Goal: Task Accomplishment & Management: Manage account settings

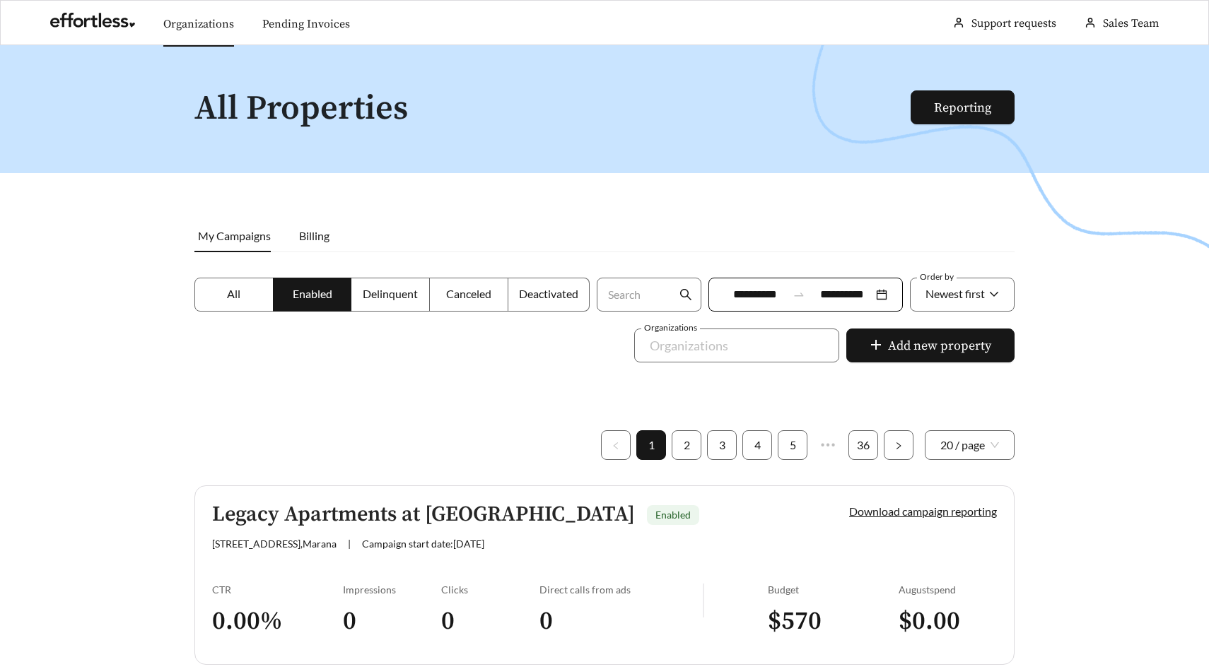
click at [195, 17] on link "Organizations" at bounding box center [198, 24] width 71 height 14
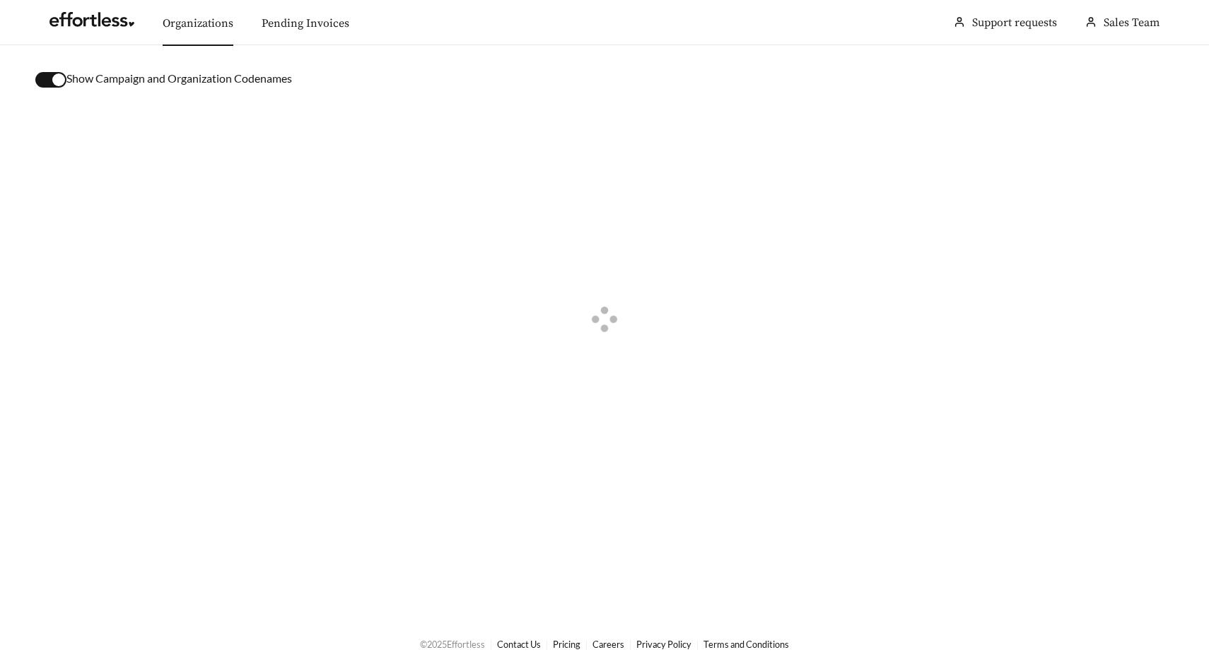
click at [56, 78] on div "button" at bounding box center [58, 80] width 13 height 13
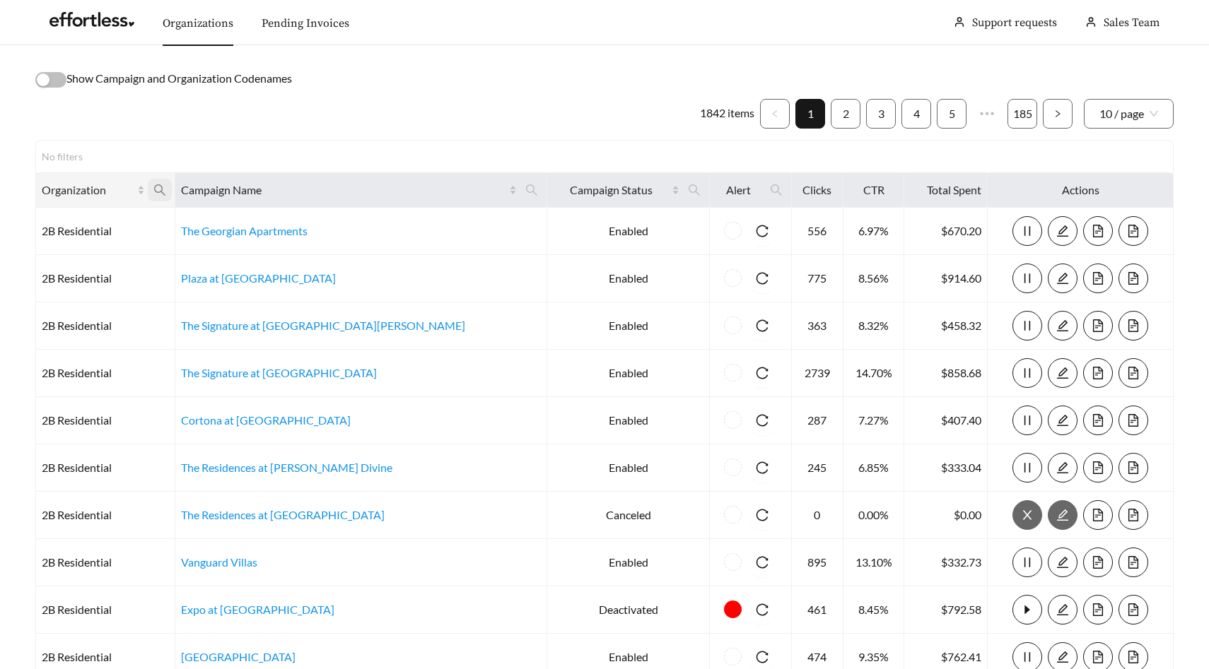
click at [166, 190] on icon "search" at bounding box center [159, 190] width 13 height 13
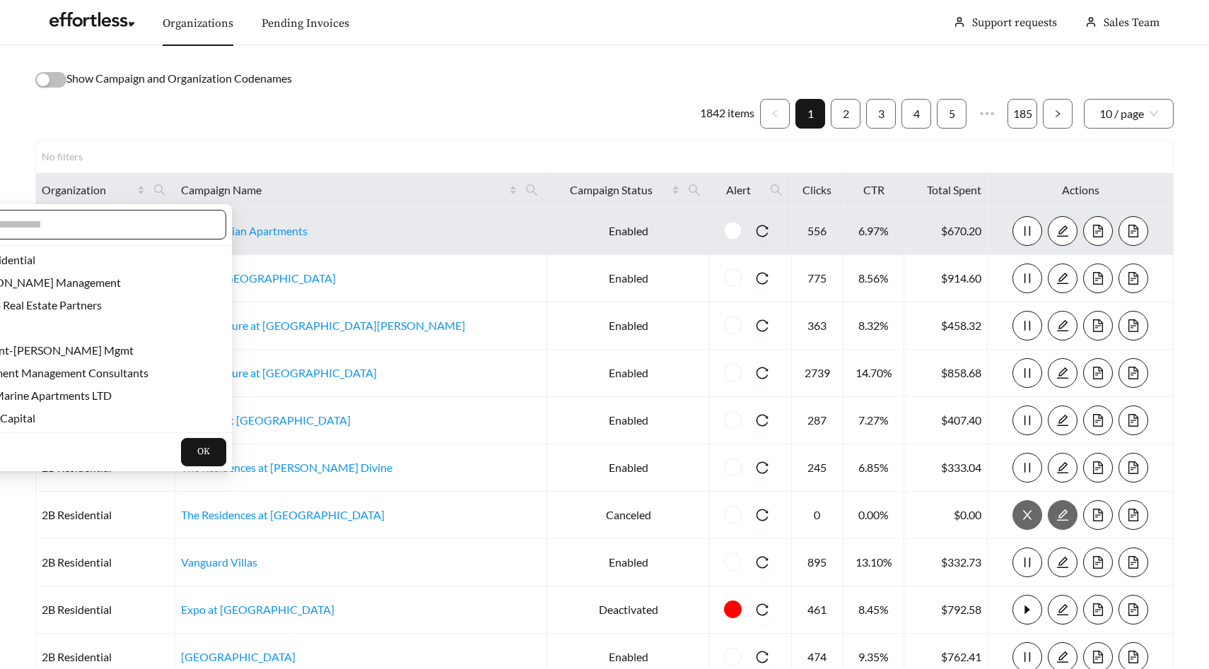
click at [170, 227] on input "text" at bounding box center [89, 224] width 242 height 17
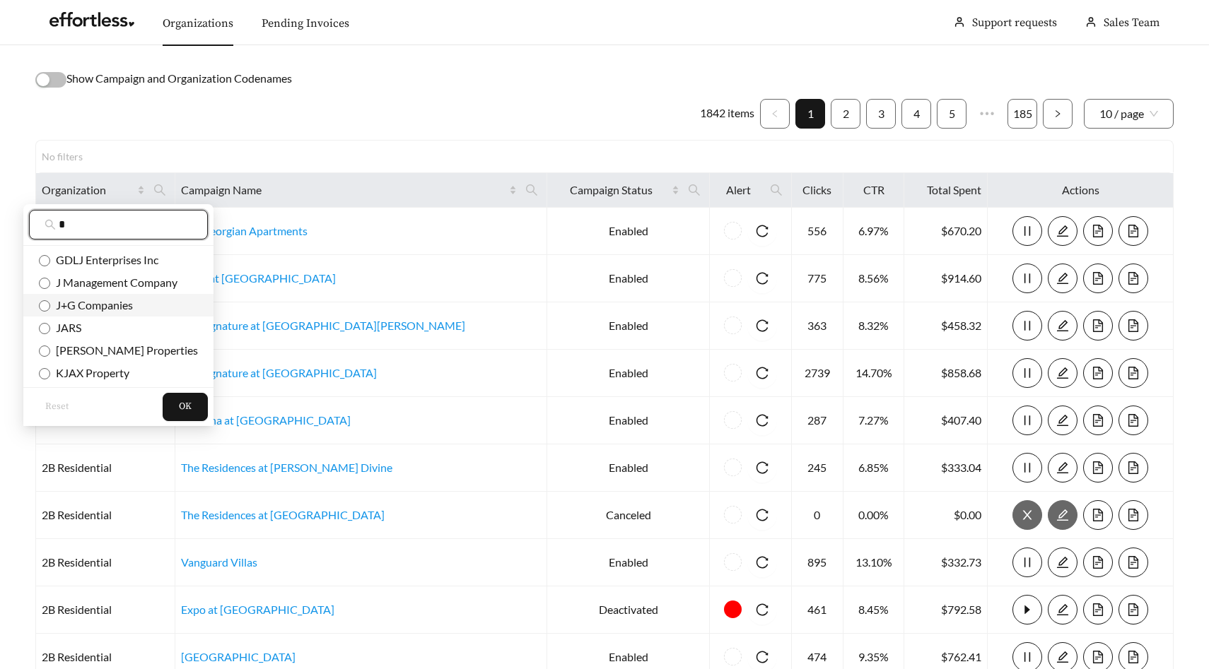
type input "*"
click at [116, 309] on span "J+G Companies" at bounding box center [91, 304] width 83 height 13
click at [179, 404] on span "OK" at bounding box center [185, 407] width 13 height 14
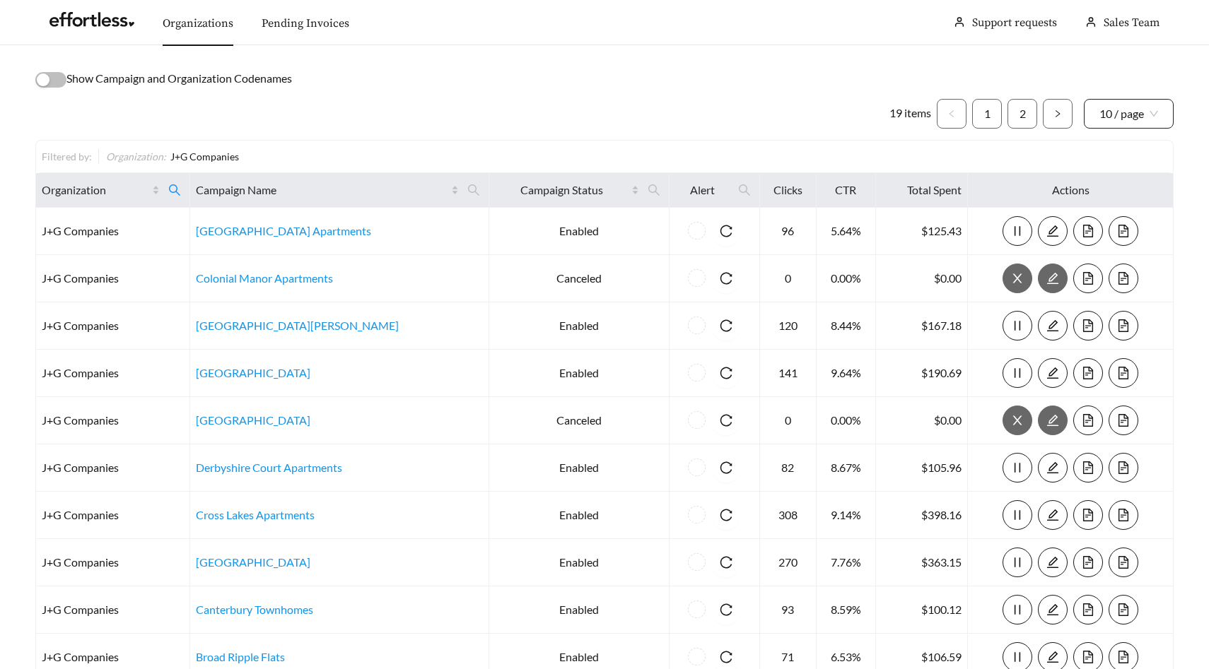
click at [1141, 122] on span "10 / page" at bounding box center [1128, 114] width 59 height 28
click at [1135, 169] on div "20 / page" at bounding box center [1128, 168] width 59 height 16
click at [261, 188] on span "Campaign Name" at bounding box center [323, 190] width 254 height 17
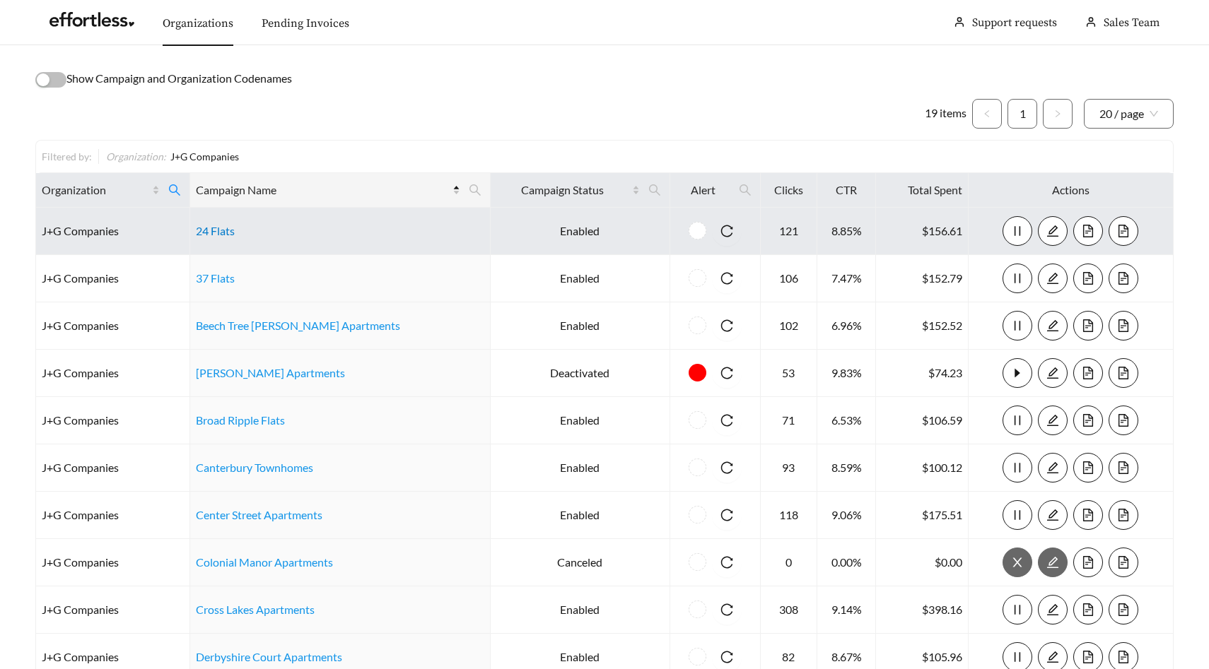
click at [235, 230] on link "24 Flats" at bounding box center [215, 230] width 39 height 13
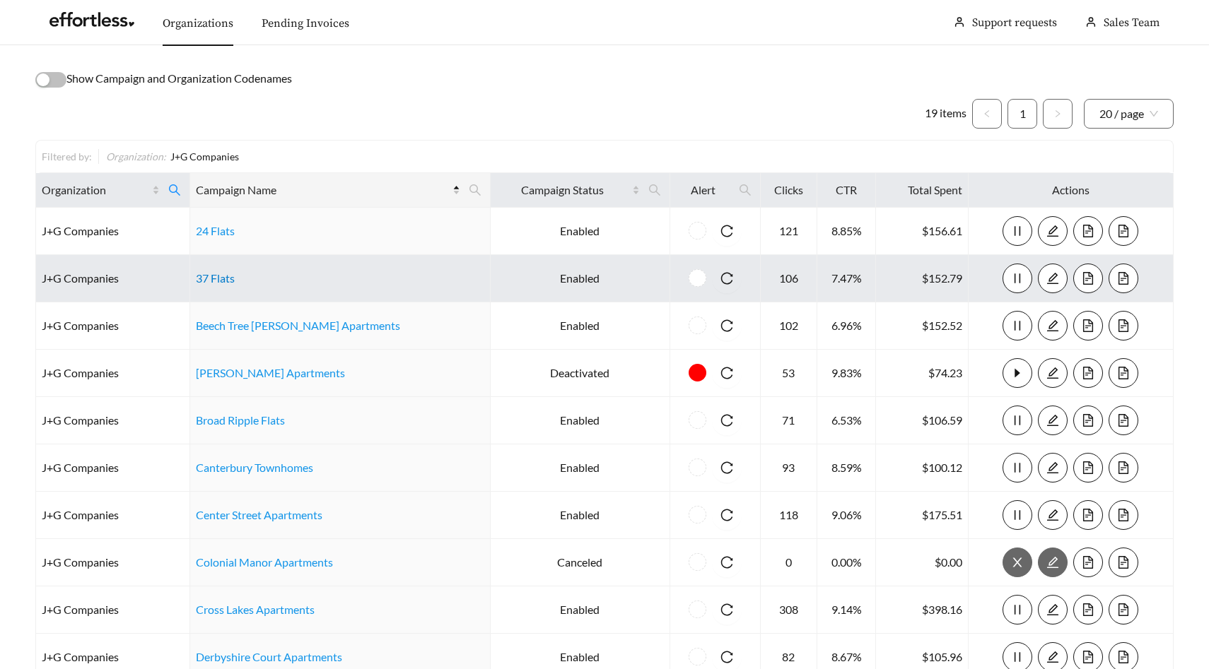
click at [231, 276] on link "37 Flats" at bounding box center [215, 277] width 39 height 13
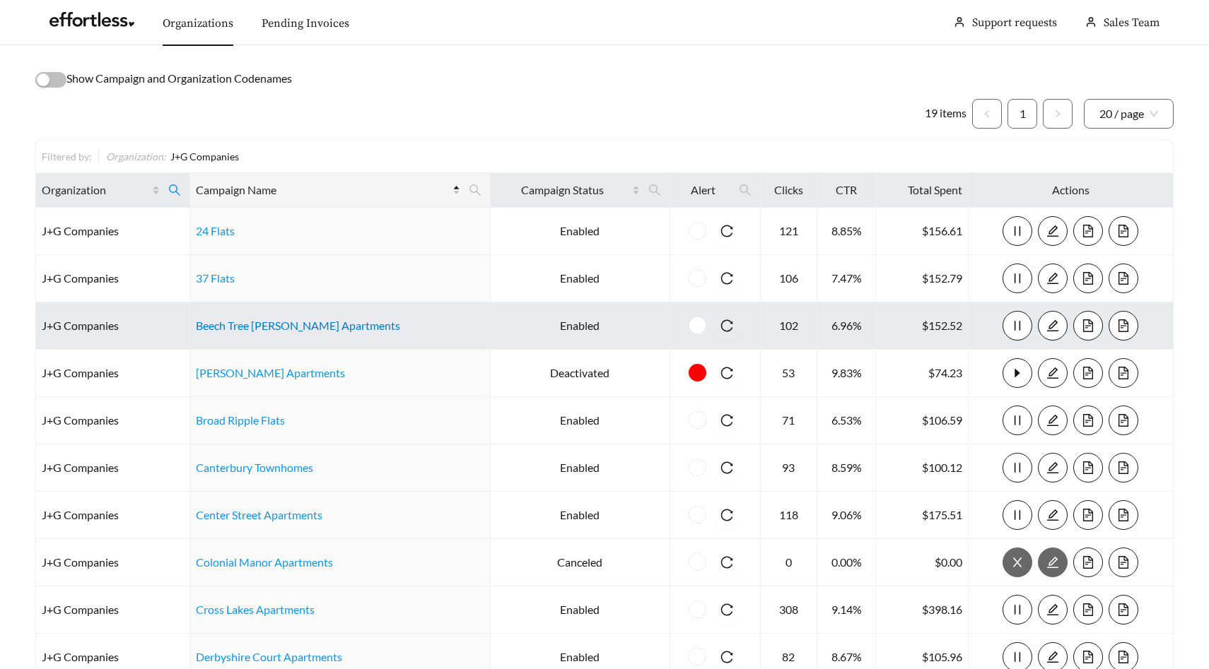
click at [284, 324] on link "Beech Tree Glen Apartments" at bounding box center [298, 325] width 204 height 13
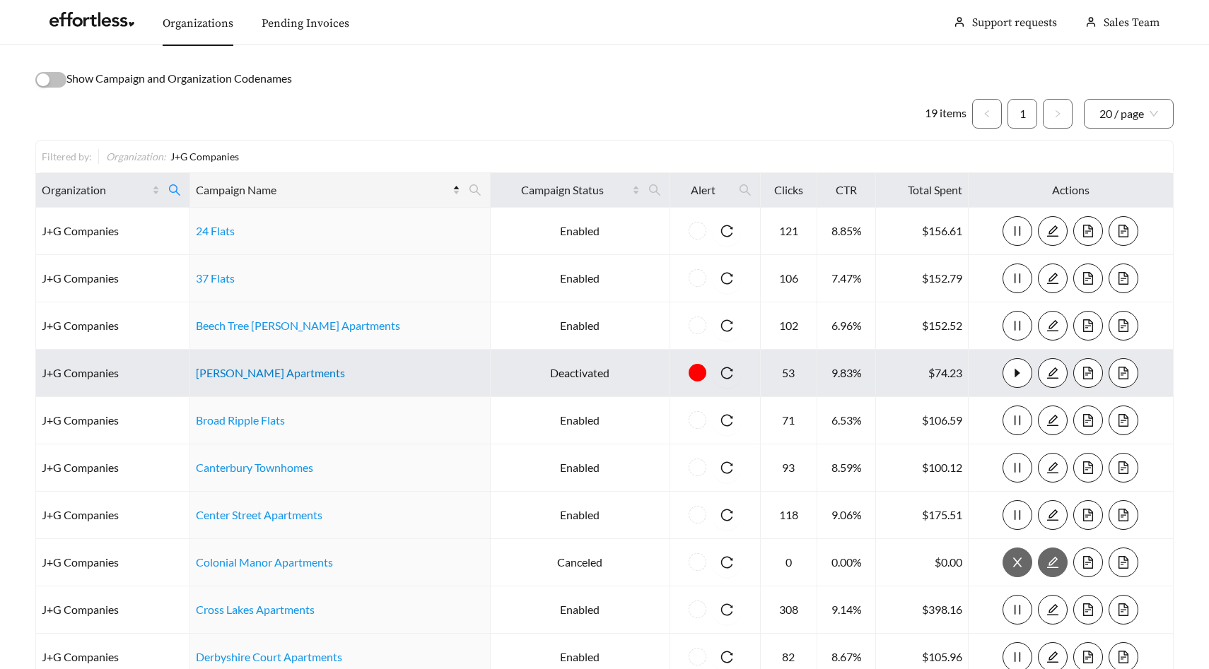
click at [281, 371] on link "Brendan Wood Apartments" at bounding box center [270, 372] width 149 height 13
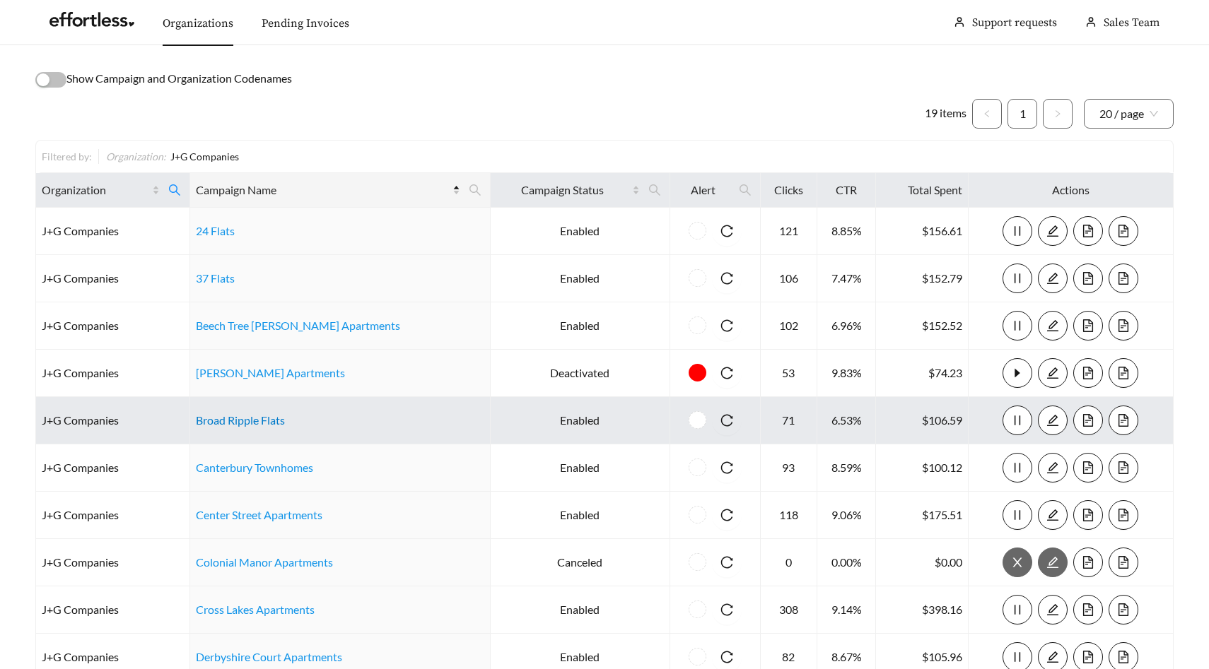
click at [253, 418] on link "Broad Ripple Flats" at bounding box center [240, 420] width 89 height 13
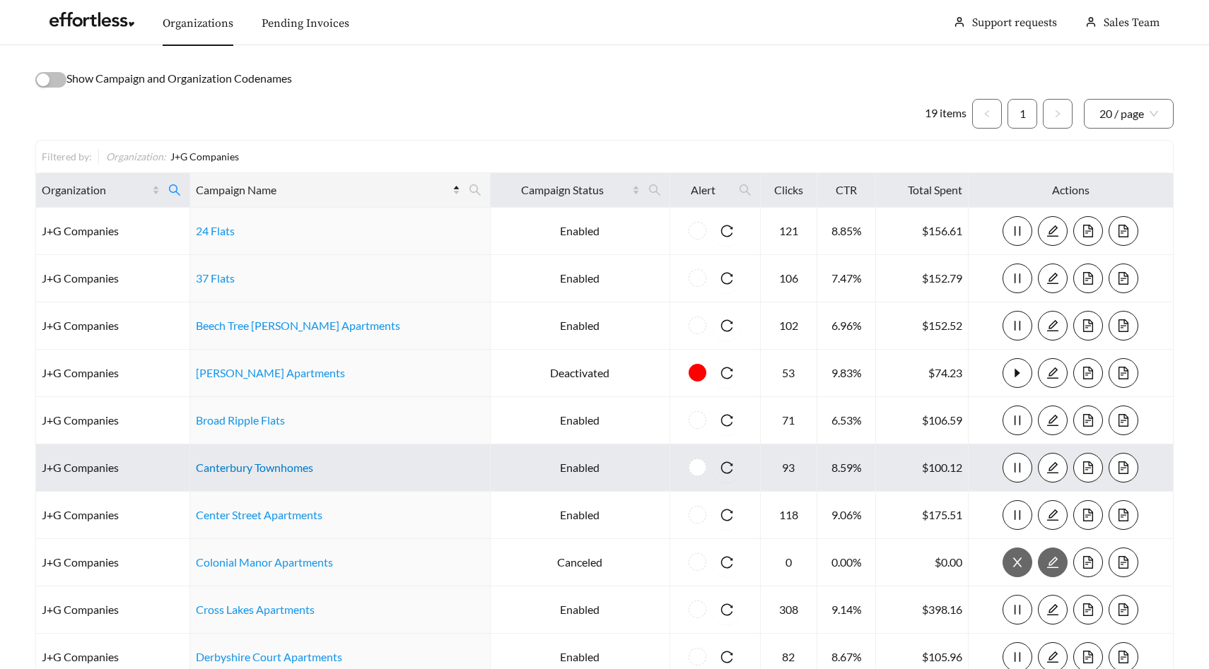
click at [272, 469] on link "Canterbury Townhomes" at bounding box center [254, 467] width 117 height 13
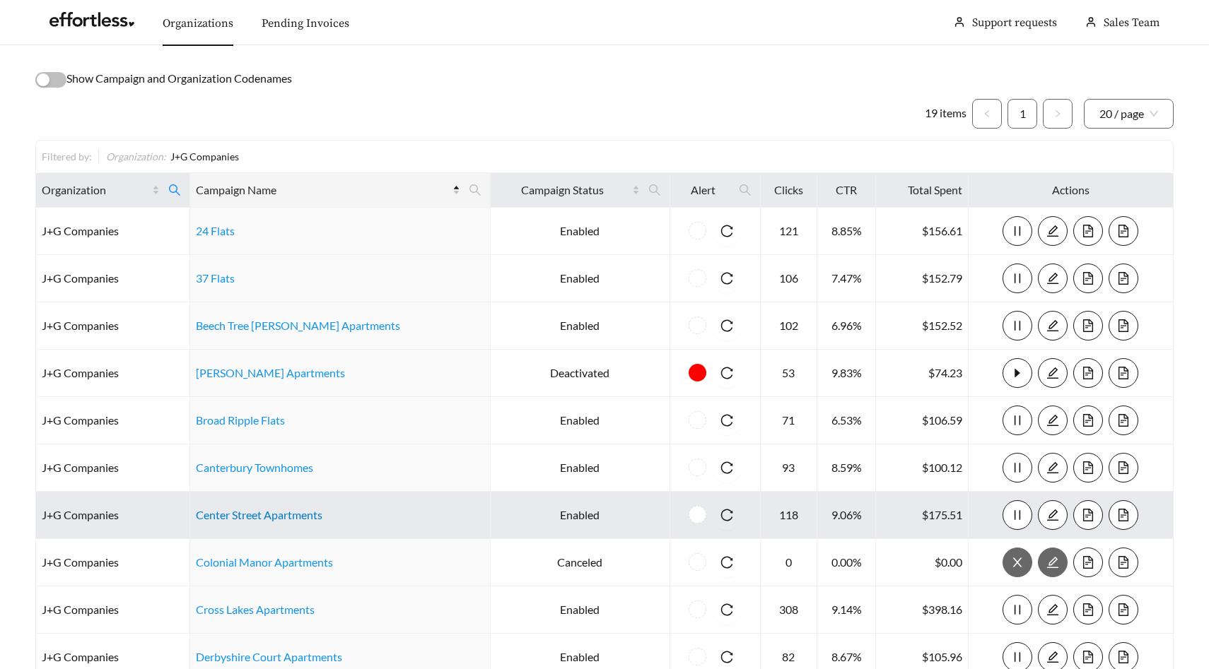
click at [261, 515] on link "Center Street Apartments" at bounding box center [259, 514] width 127 height 13
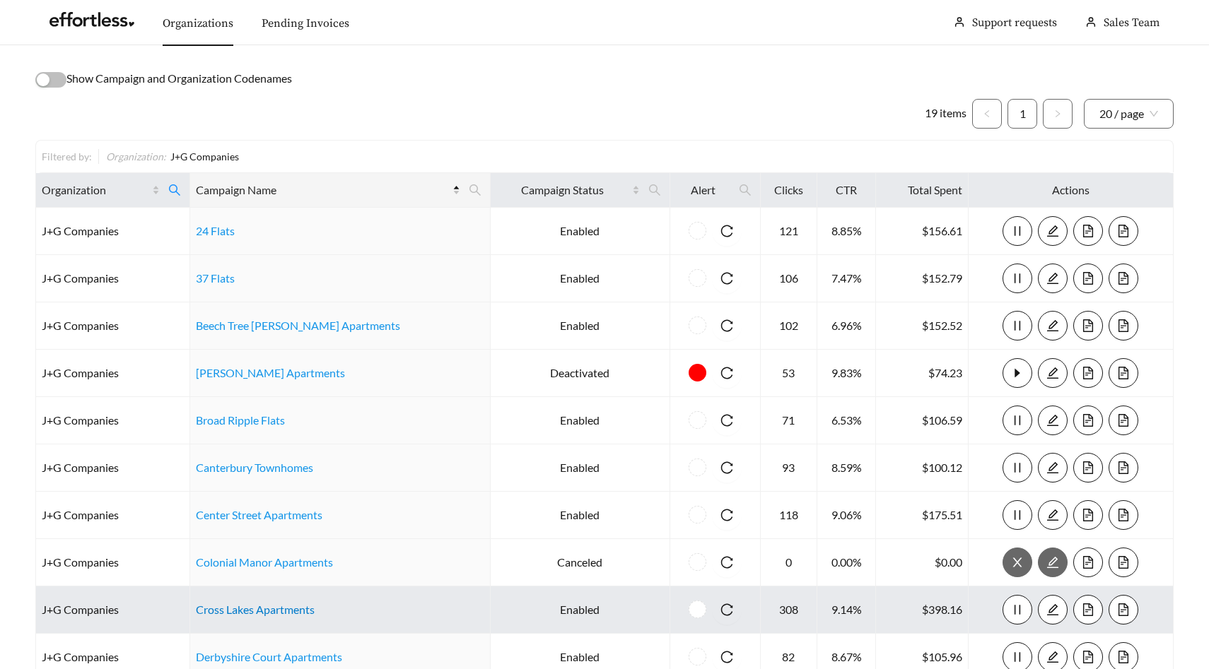
click at [254, 611] on link "Cross Lakes Apartments" at bounding box center [255, 609] width 119 height 13
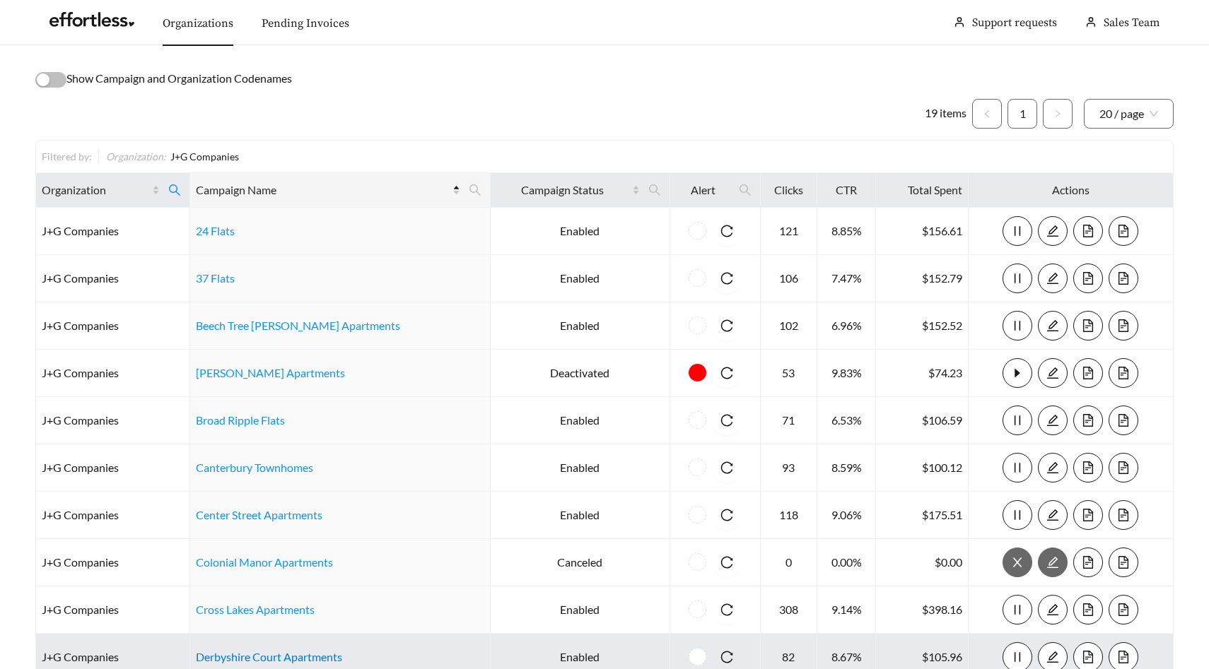
click at [283, 659] on link "Derbyshire Court Apartments" at bounding box center [269, 656] width 146 height 13
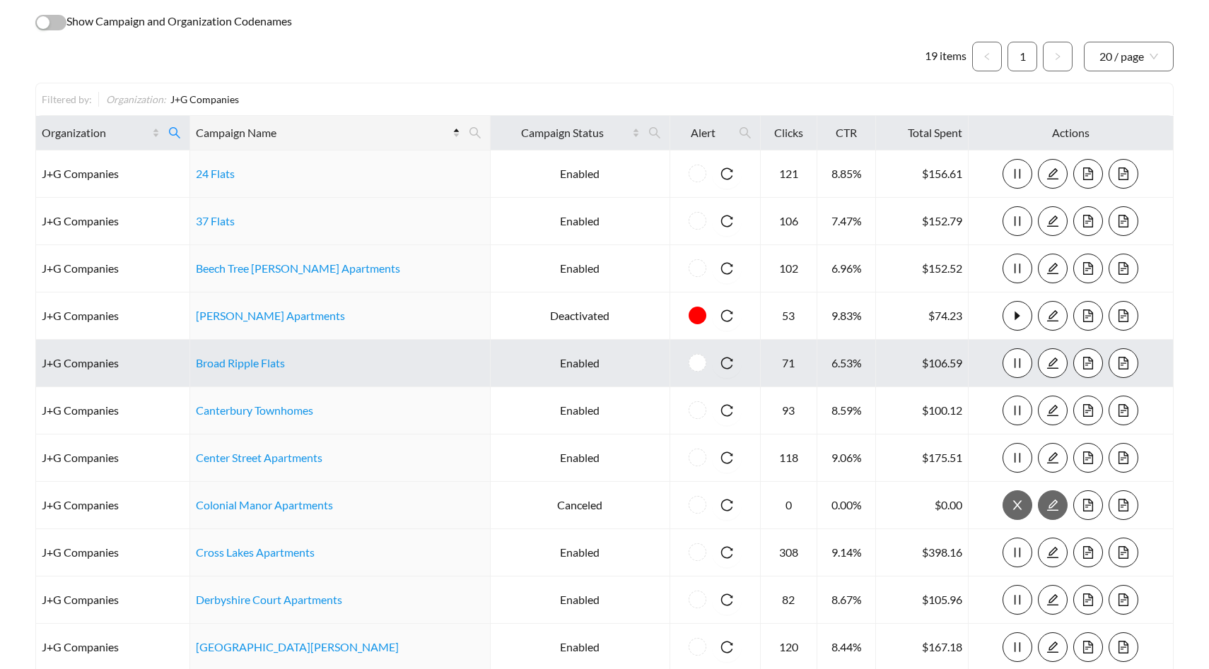
scroll to position [61, 0]
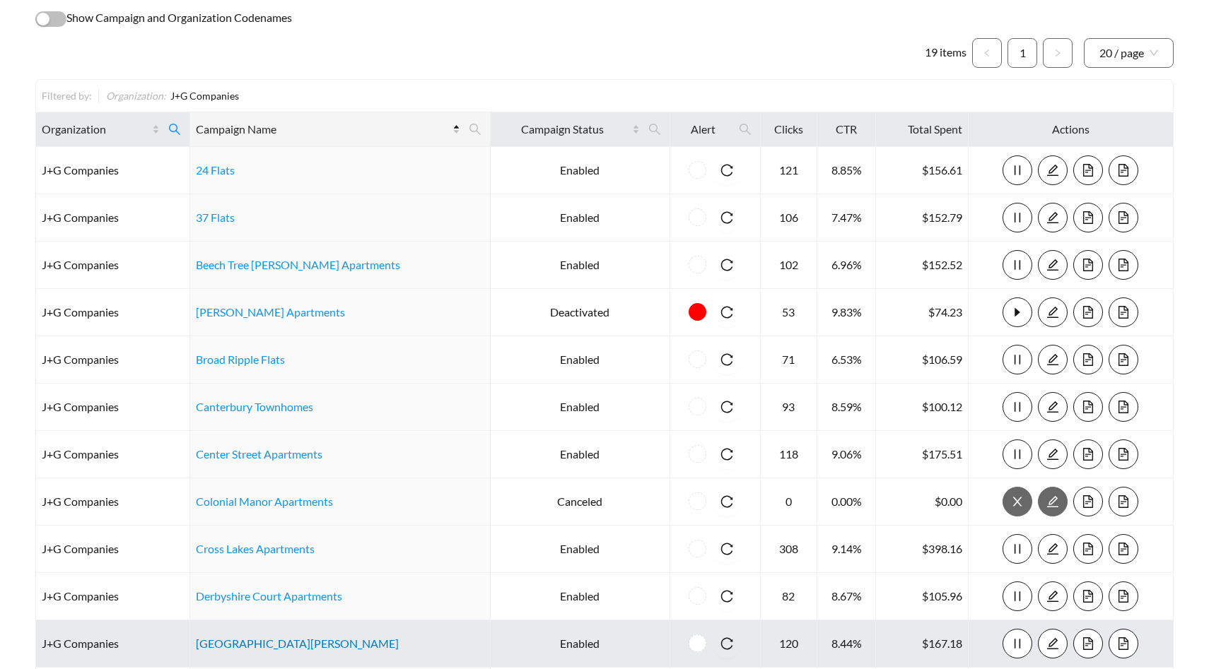
click at [274, 642] on link "Dublin Glen Apartments" at bounding box center [297, 643] width 203 height 13
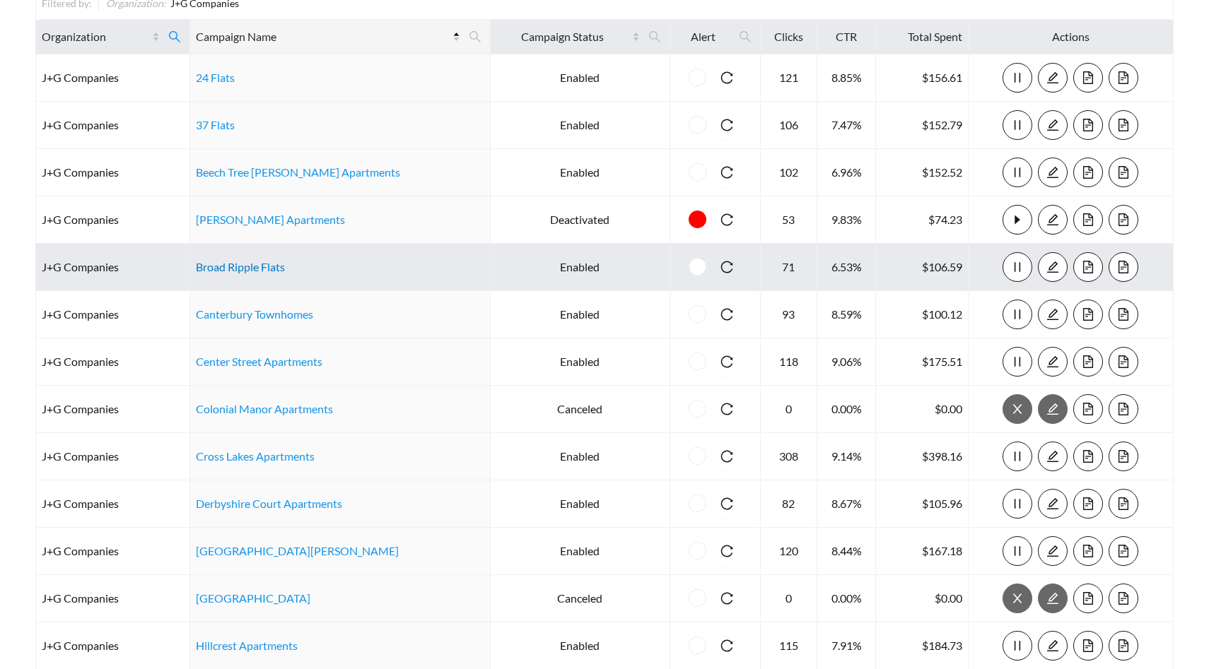
scroll to position [155, 0]
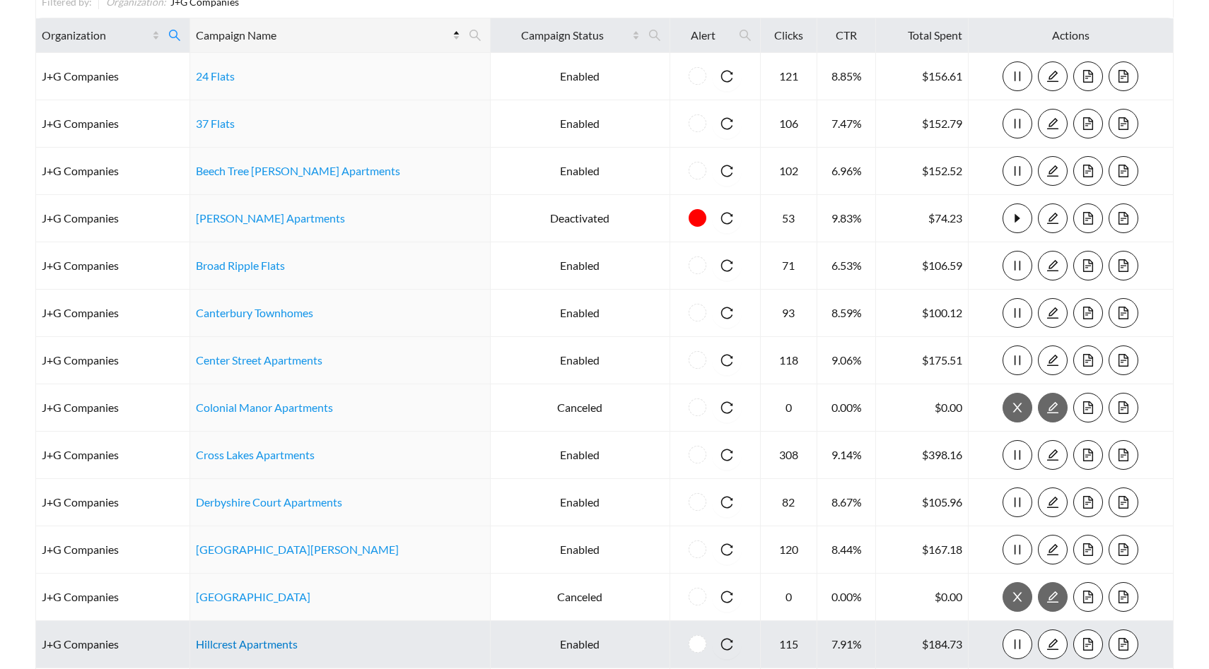
click at [264, 641] on link "Hillcrest Apartments" at bounding box center [247, 644] width 102 height 13
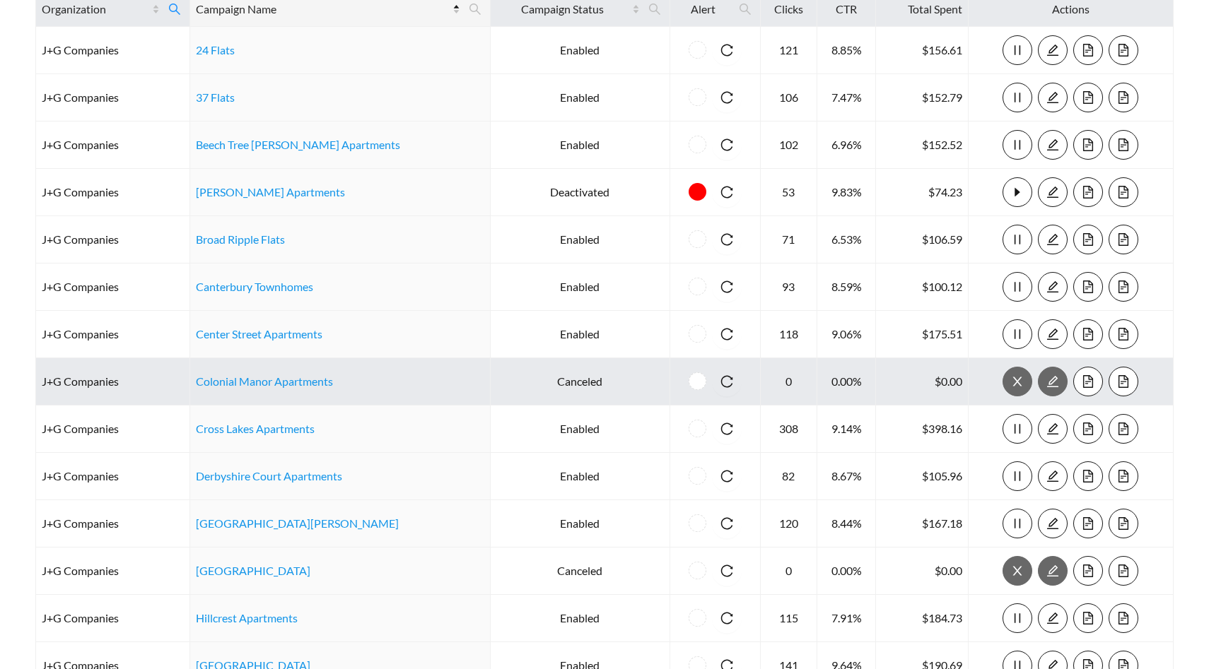
scroll to position [214, 0]
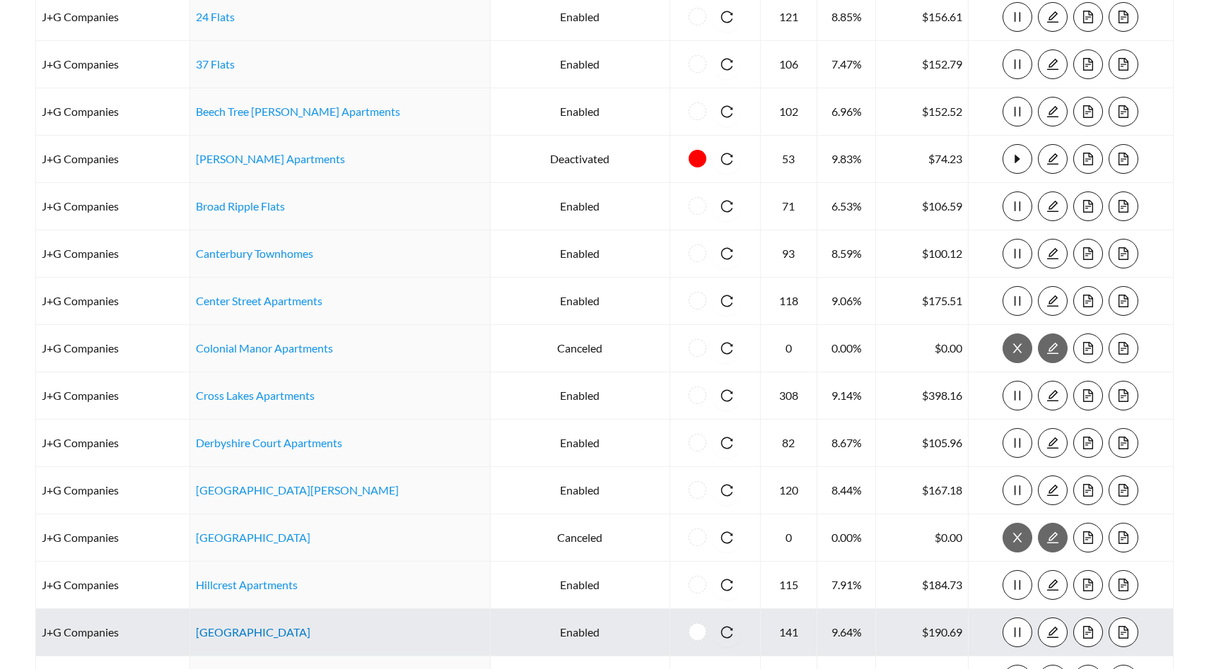
click at [274, 631] on link "Hunter Ridge Apartments" at bounding box center [253, 632] width 115 height 13
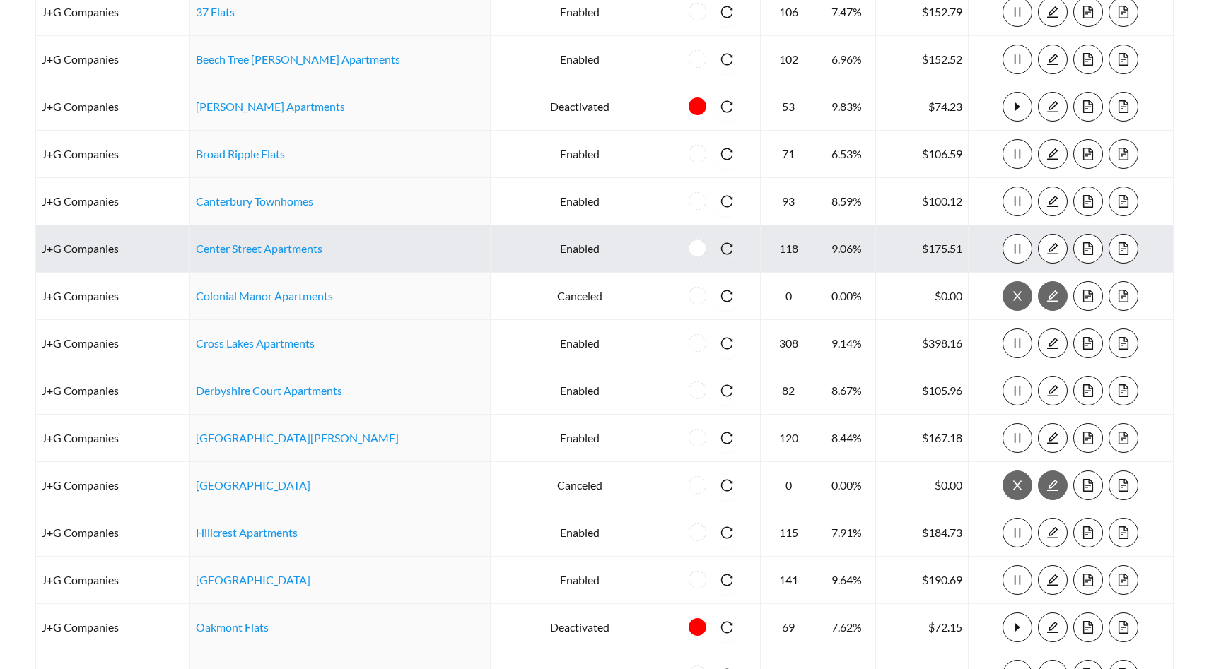
scroll to position [268, 0]
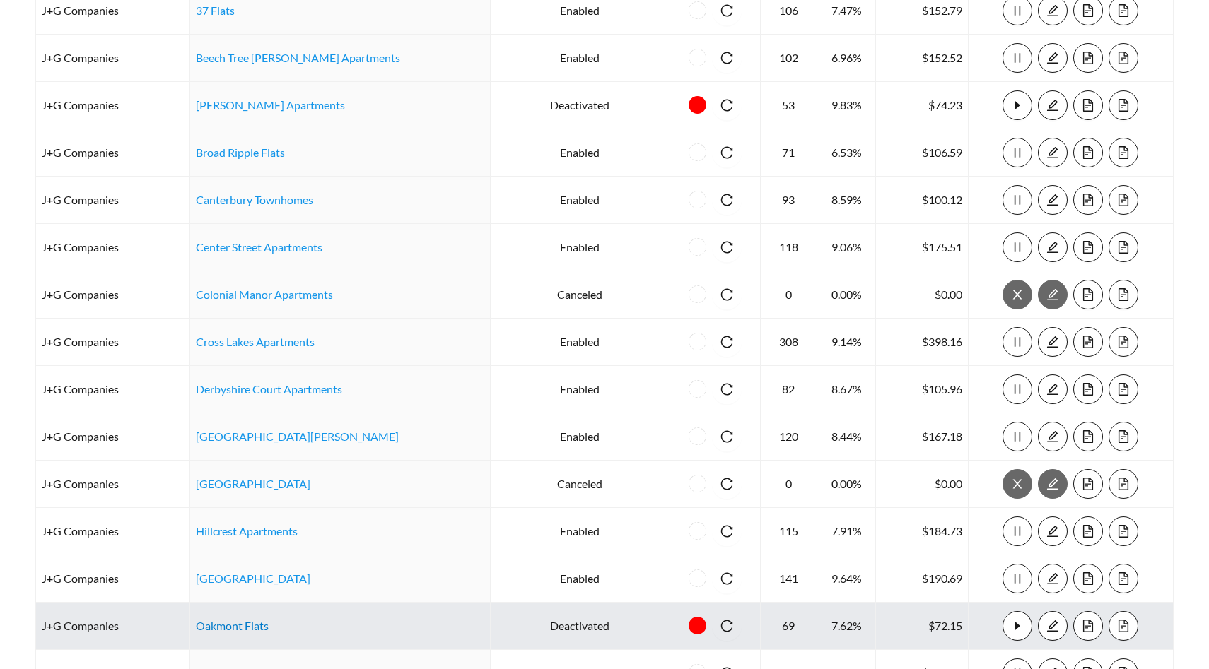
click at [245, 623] on link "Oakmont Flats" at bounding box center [232, 625] width 73 height 13
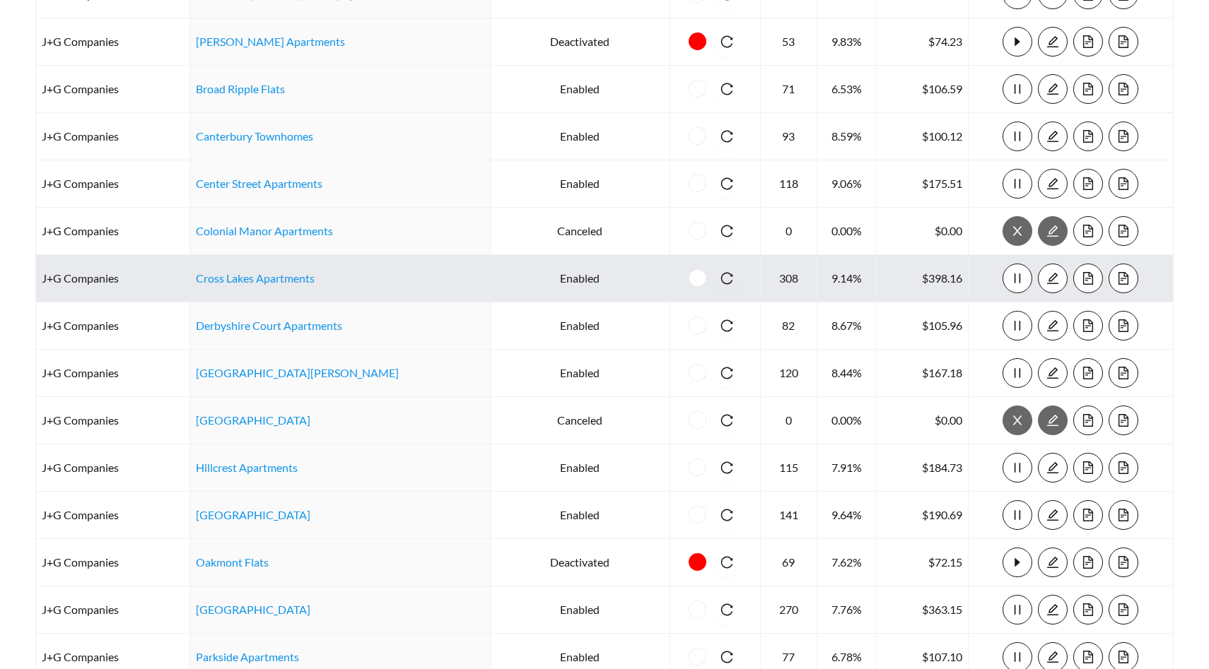
scroll to position [336, 0]
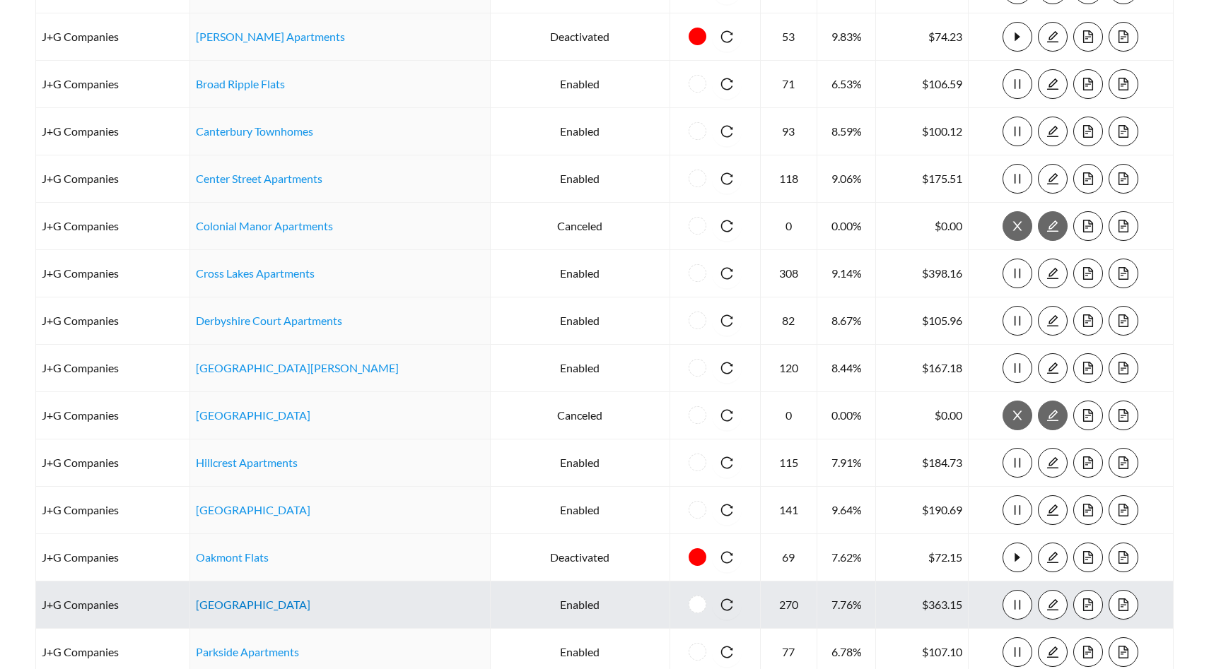
click at [276, 602] on link "Park Madison Apartments" at bounding box center [253, 604] width 115 height 13
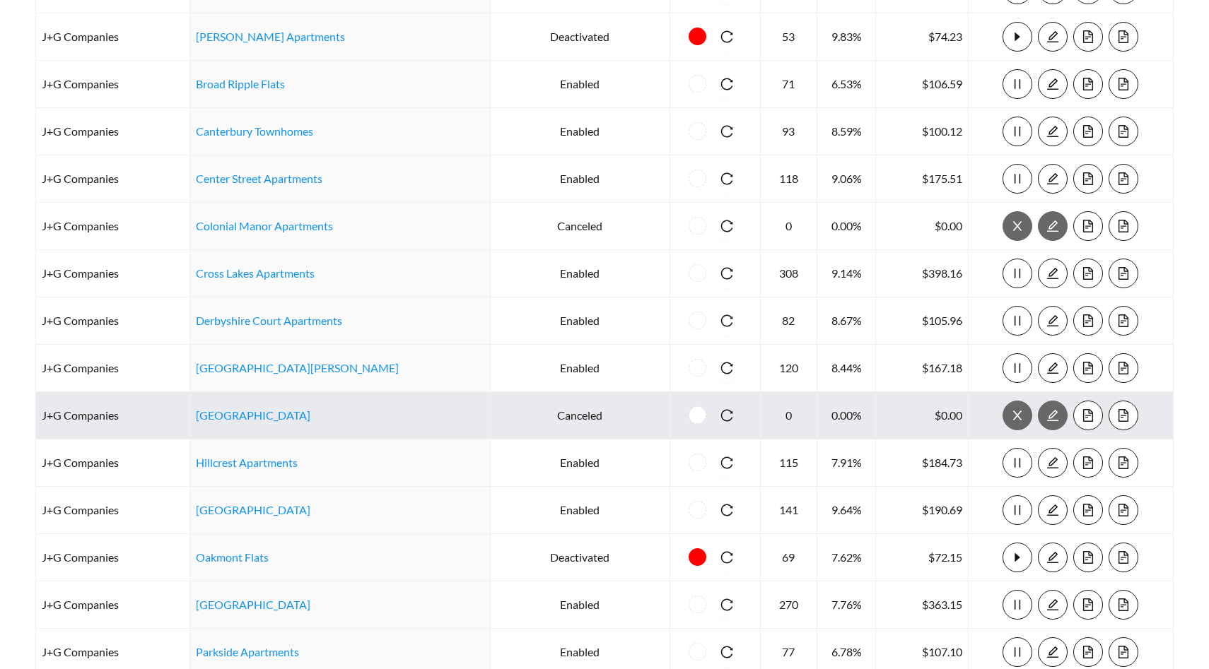
scroll to position [377, 0]
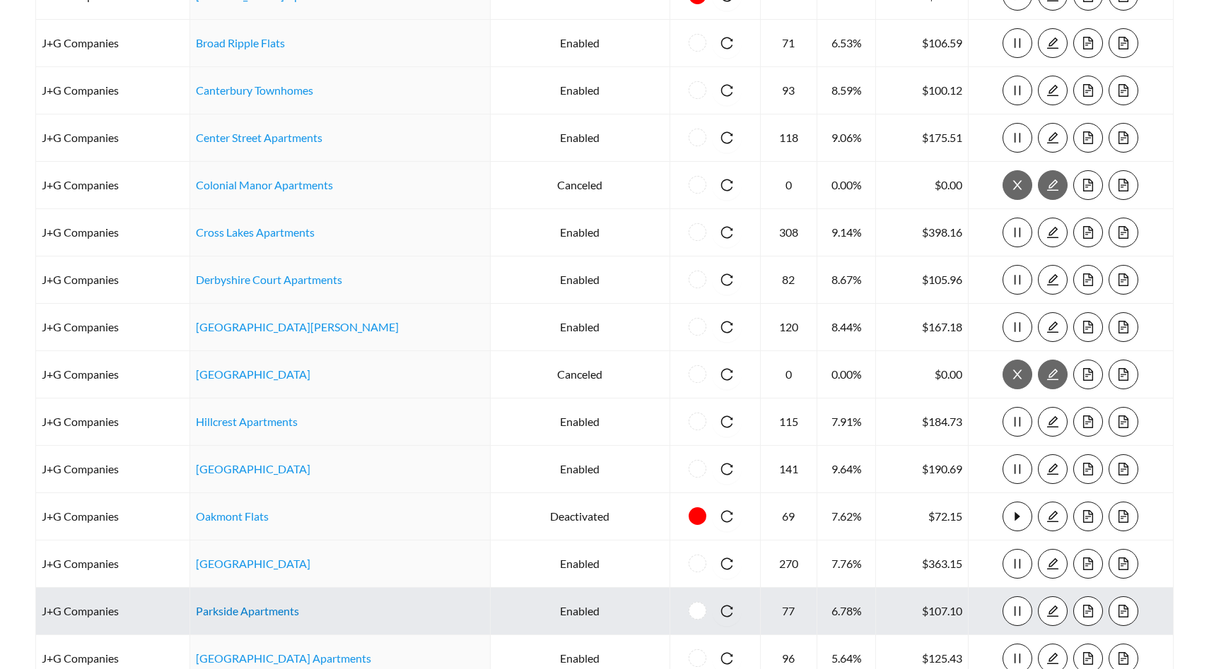
click at [245, 609] on link "Parkside Apartments" at bounding box center [247, 610] width 103 height 13
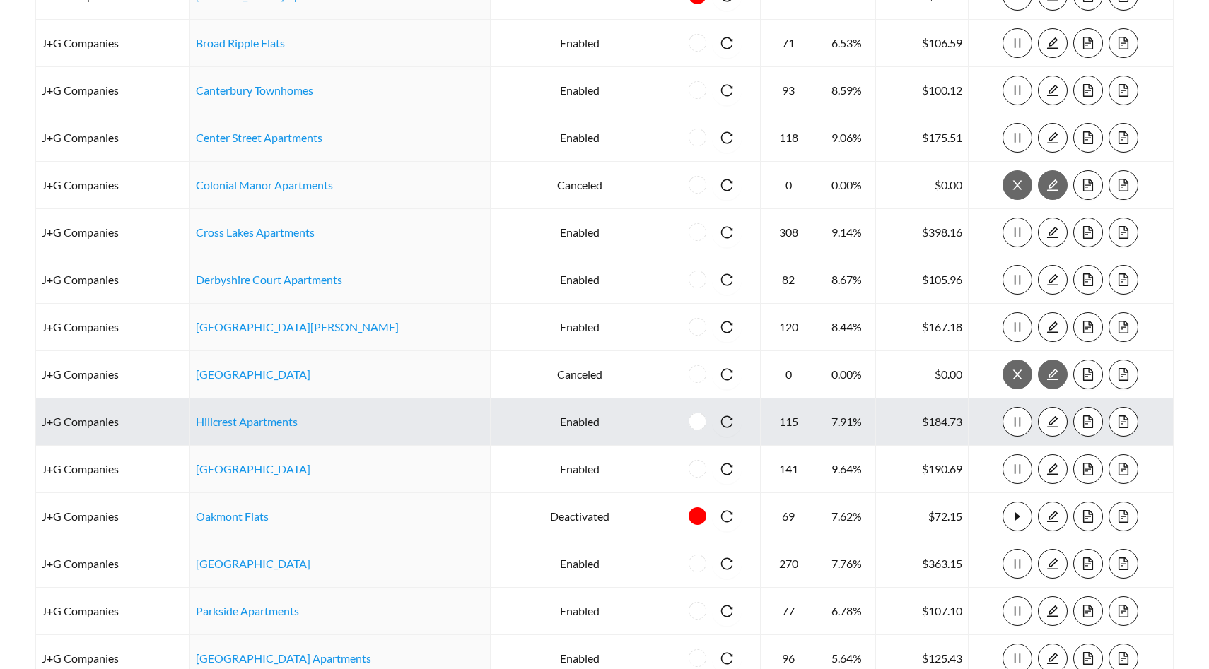
scroll to position [416, 0]
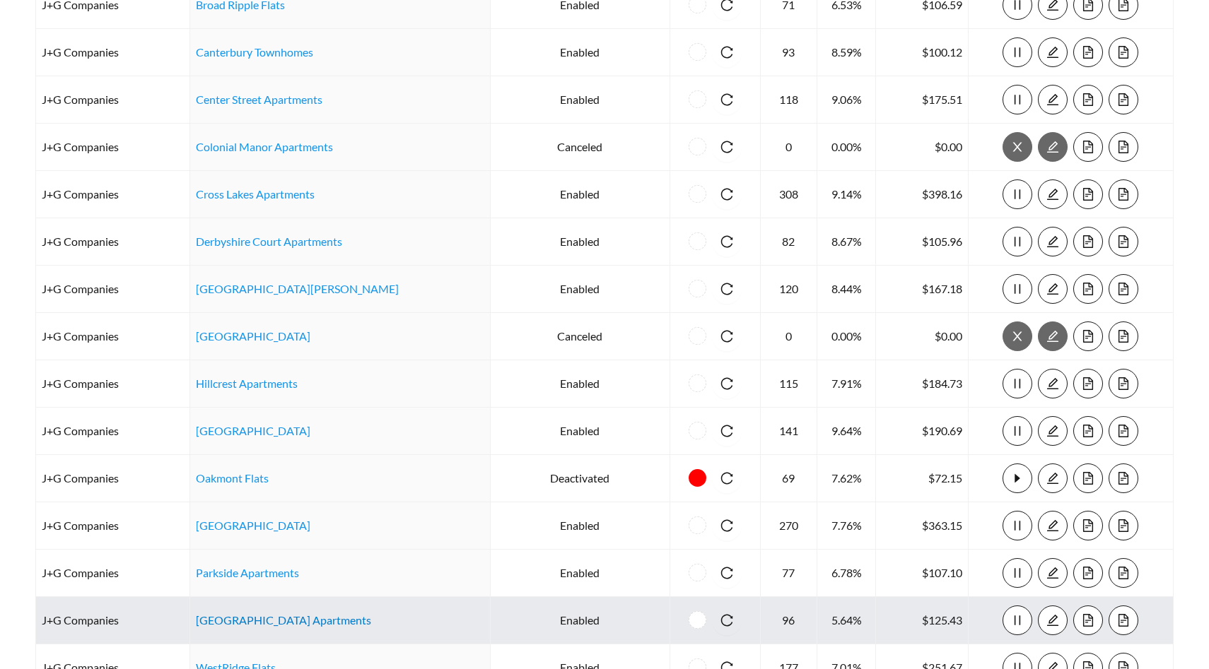
click at [297, 614] on link "South Haven Village Apartments" at bounding box center [283, 620] width 175 height 13
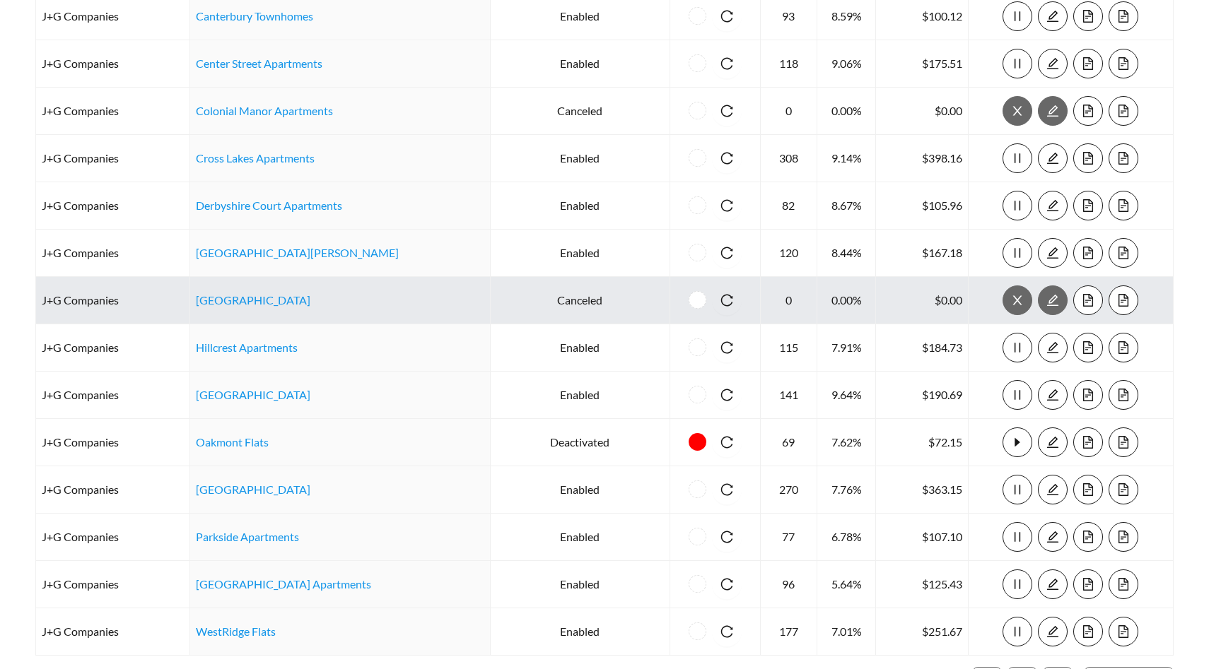
scroll to position [454, 0]
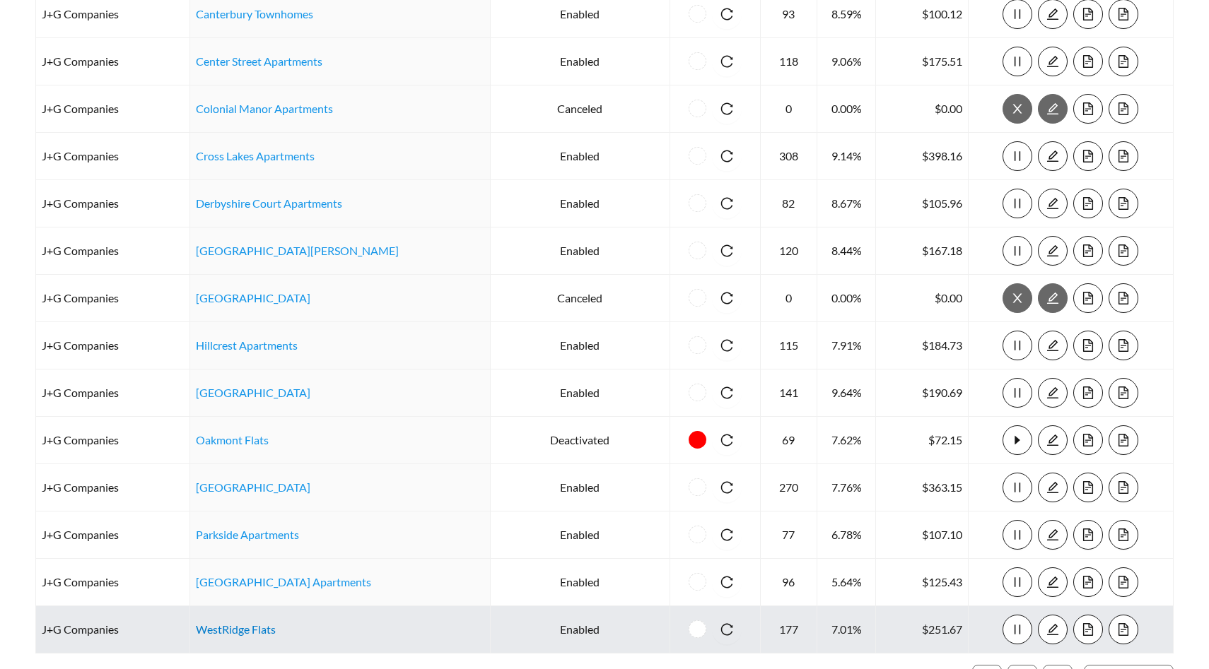
click at [269, 627] on link "WestRidge Flats" at bounding box center [236, 629] width 80 height 13
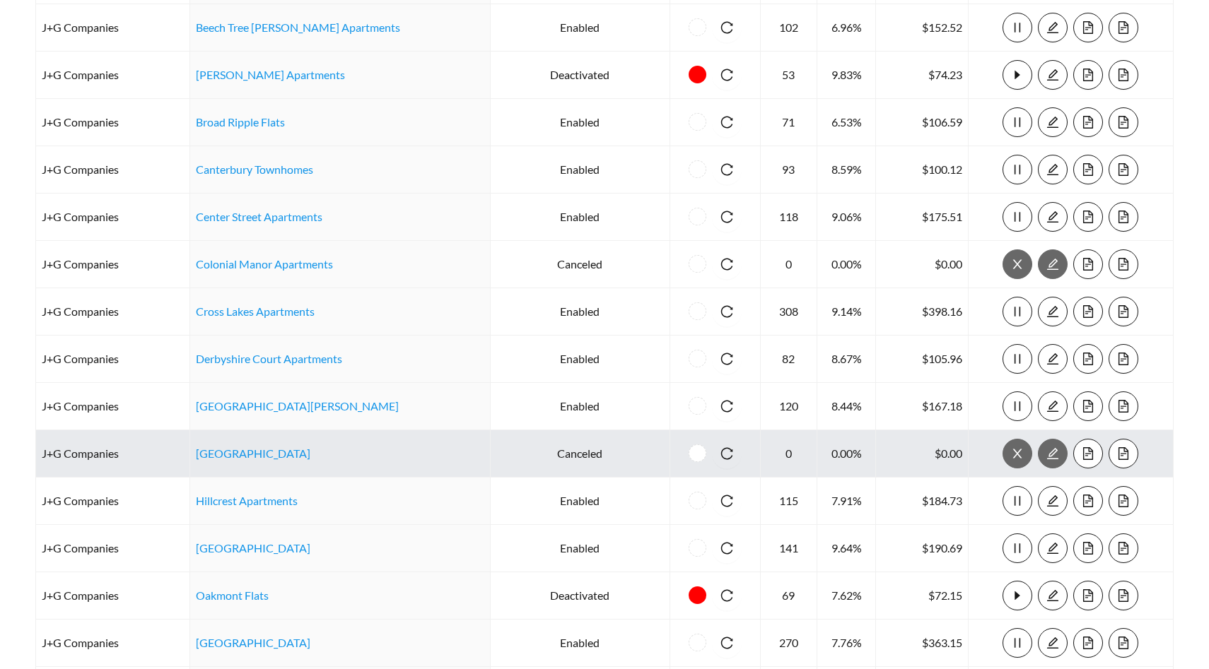
scroll to position [0, 0]
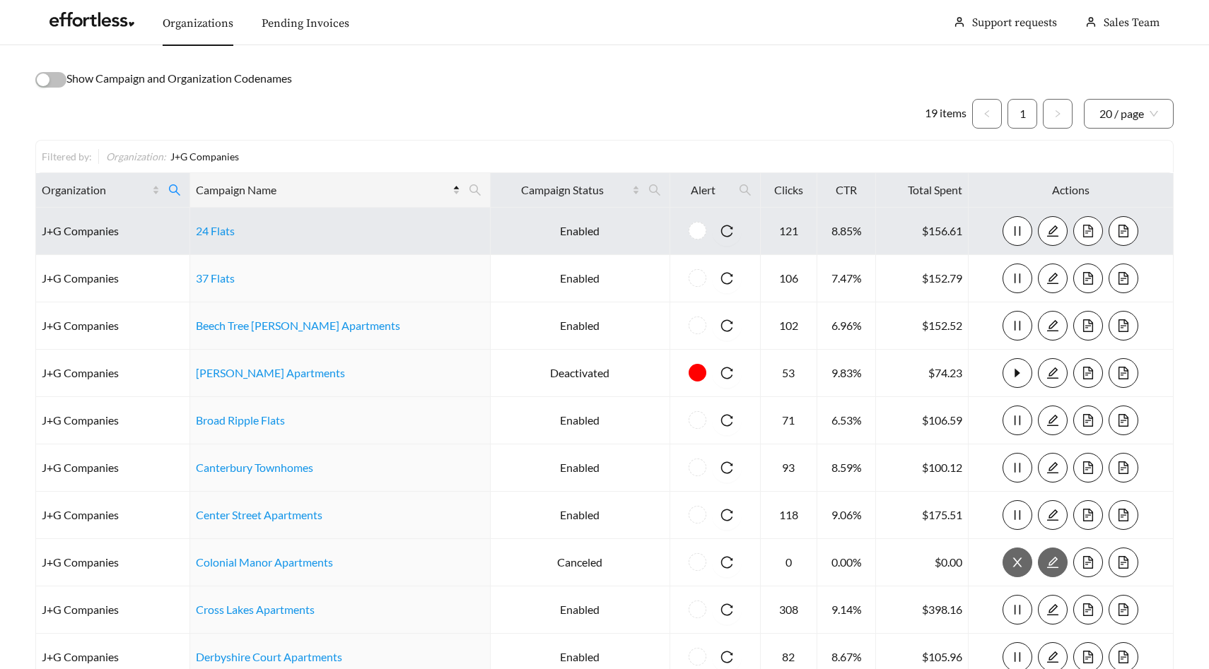
click at [1081, 230] on icon "file-text" at bounding box center [1087, 231] width 13 height 13
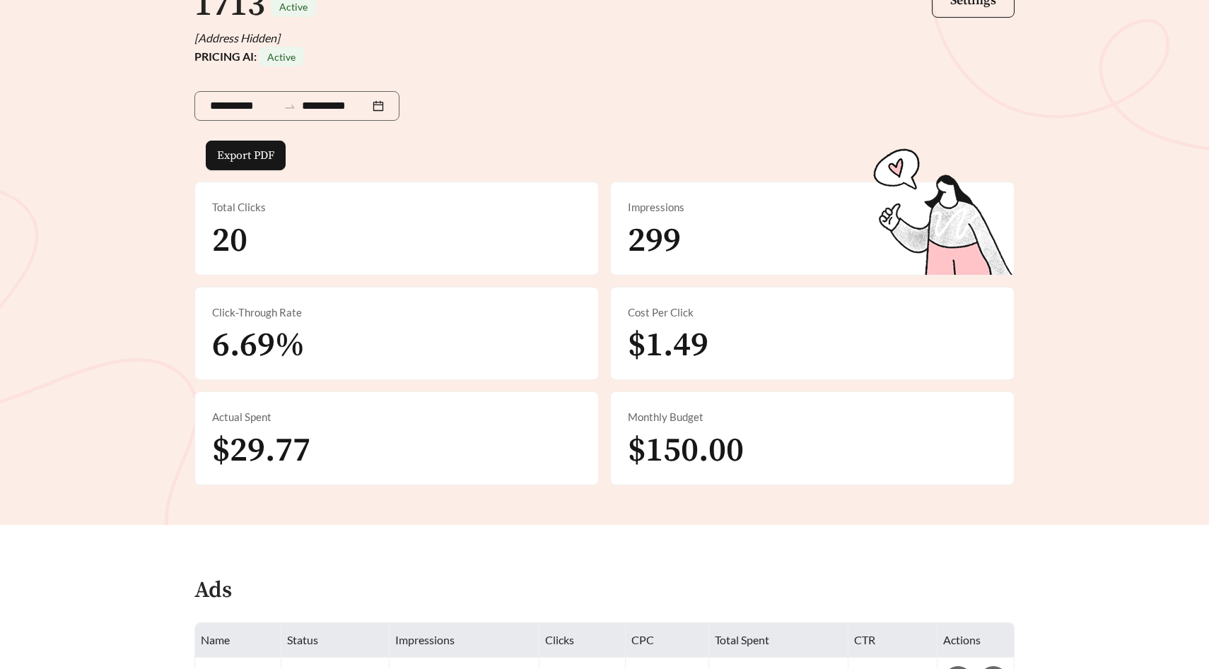
scroll to position [147, 0]
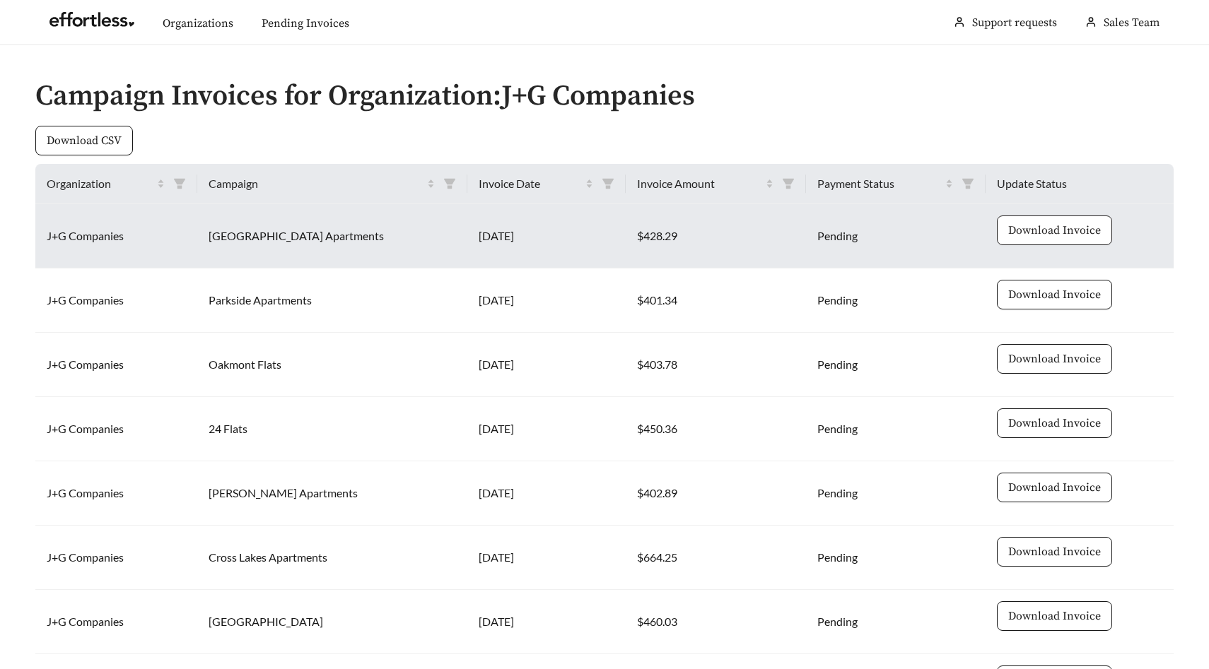
click at [1045, 227] on span "Download Invoice" at bounding box center [1054, 230] width 93 height 17
